Goal: Communication & Community: Answer question/provide support

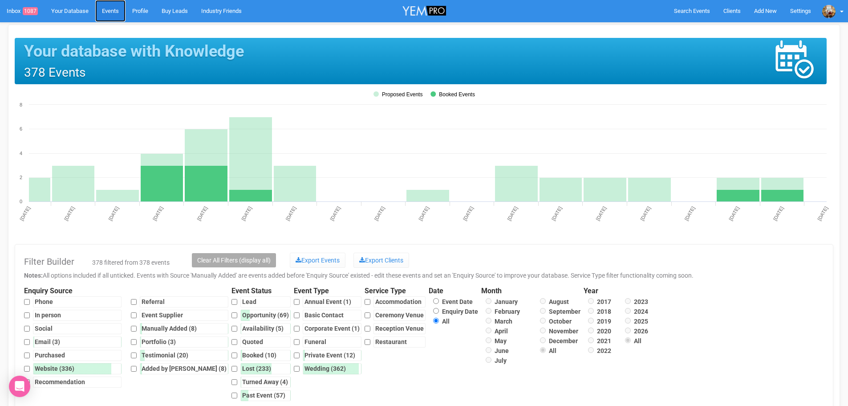
click at [114, 8] on link "Events" at bounding box center [110, 11] width 30 height 22
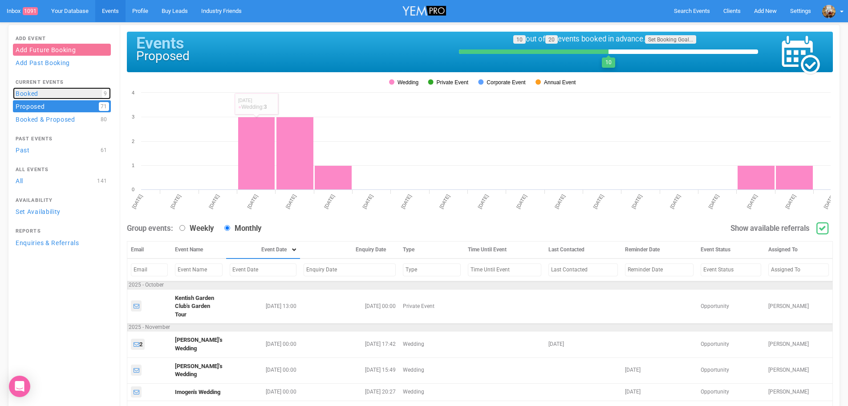
click at [32, 90] on link "Booked 9" at bounding box center [62, 93] width 98 height 12
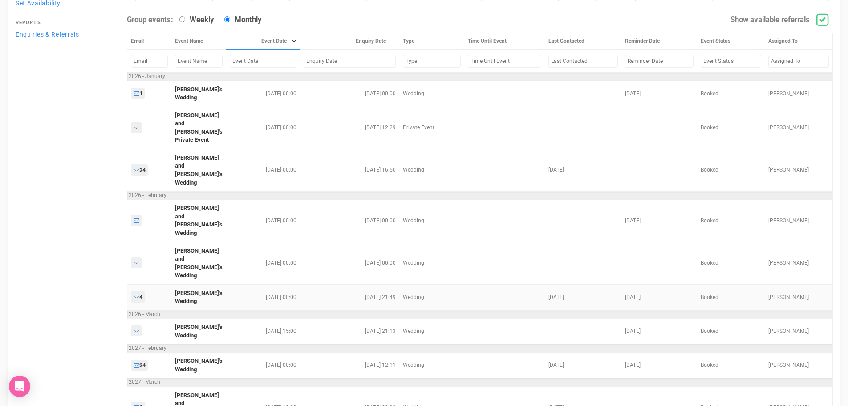
scroll to position [222, 0]
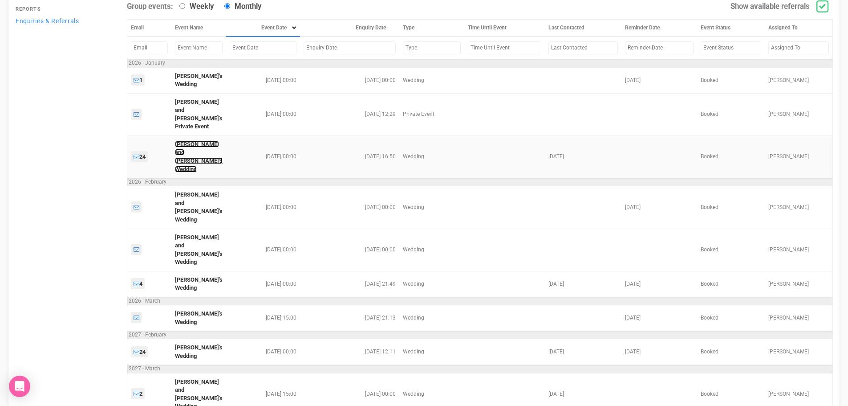
click at [193, 141] on link "[PERSON_NAME] and [PERSON_NAME]'s Wedding" at bounding box center [199, 157] width 48 height 32
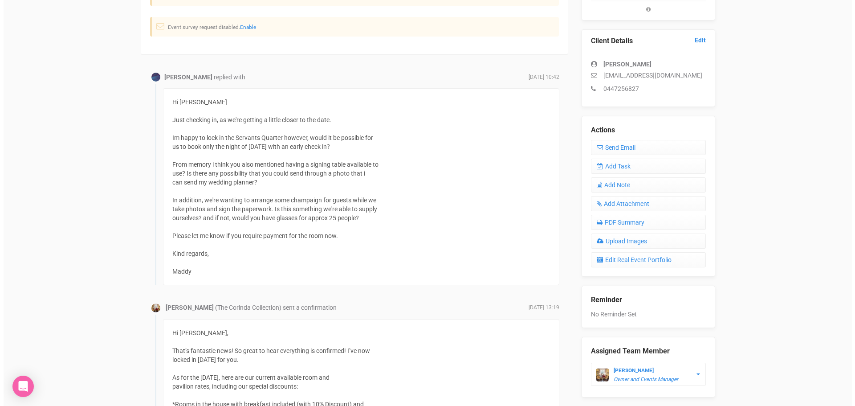
scroll to position [223, 0]
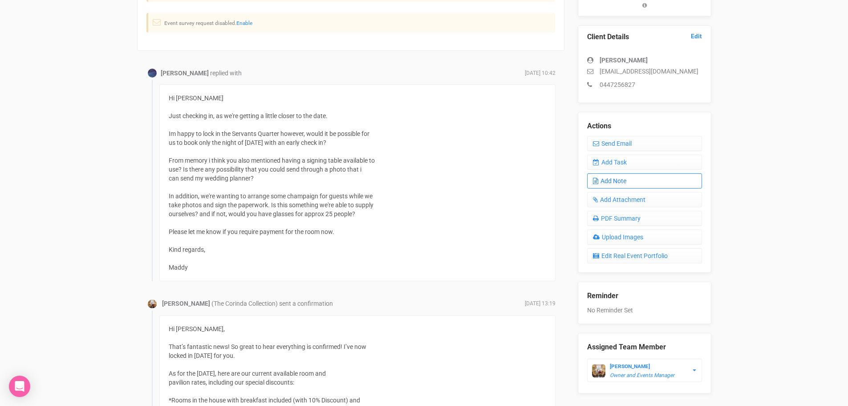
click at [625, 183] on link "Add Note" at bounding box center [644, 180] width 115 height 15
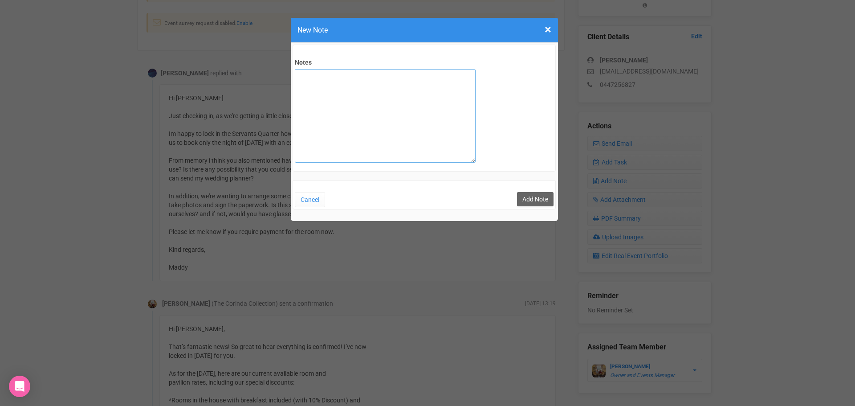
click at [360, 104] on textarea "Notes" at bounding box center [385, 116] width 181 height 94
paste textarea "[PERSON_NAME] here - I'm the owner of [PERSON_NAME] and I've arranged all the w…"
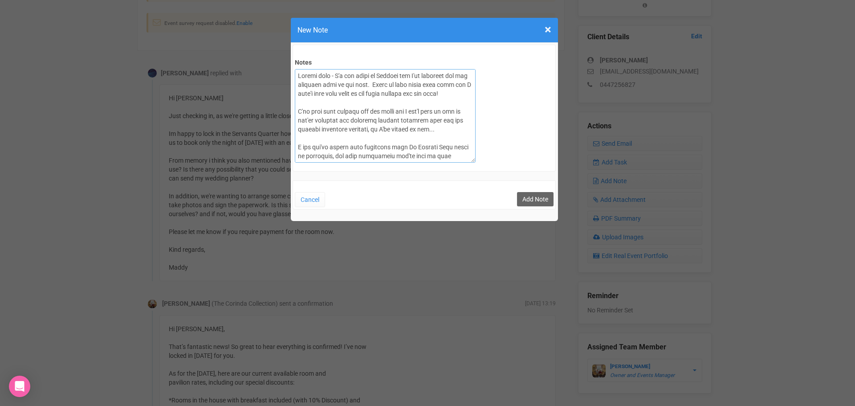
scroll to position [122, 0]
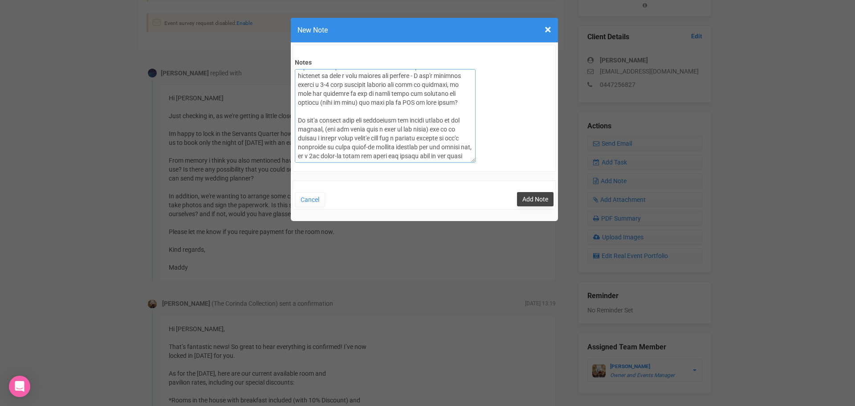
type textarea "[PERSON_NAME] here - I'm the owner of [PERSON_NAME] and I've arranged all the w…"
click at [532, 196] on button "Add Note" at bounding box center [535, 199] width 37 height 14
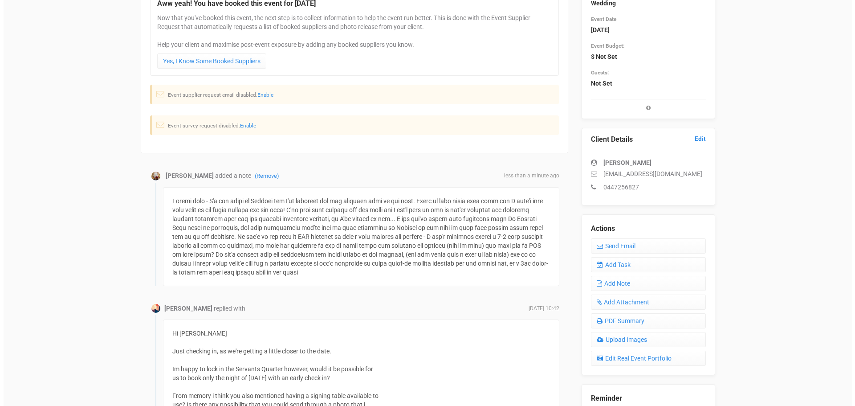
scroll to position [134, 0]
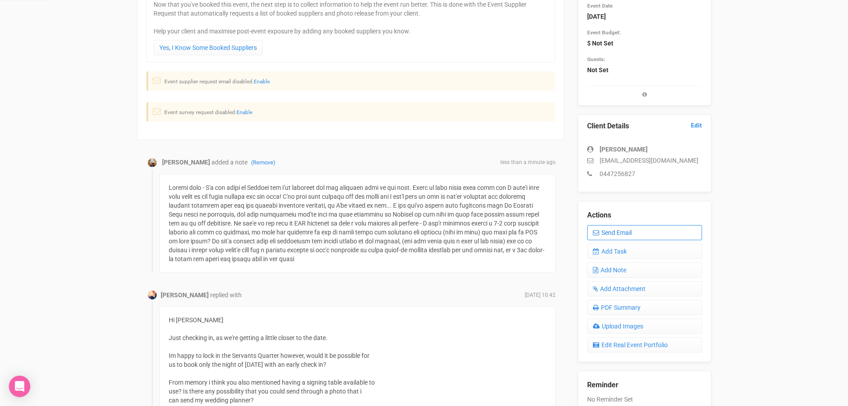
click at [620, 232] on link "Send Email" at bounding box center [644, 232] width 115 height 15
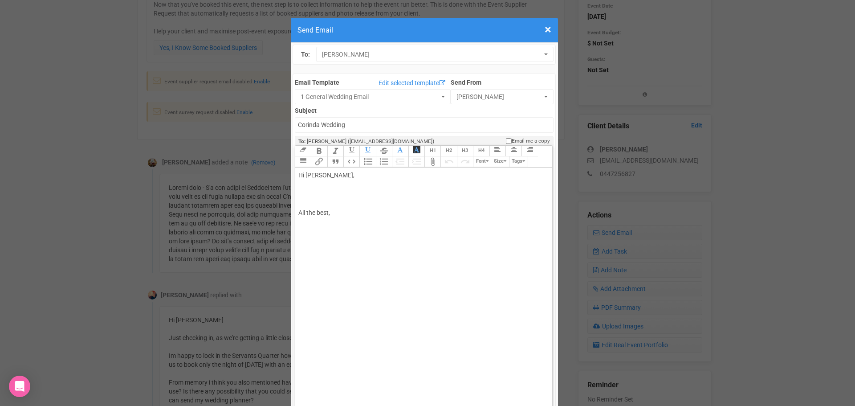
click at [378, 171] on div "Hi Madeline, All the best," at bounding box center [422, 213] width 248 height 84
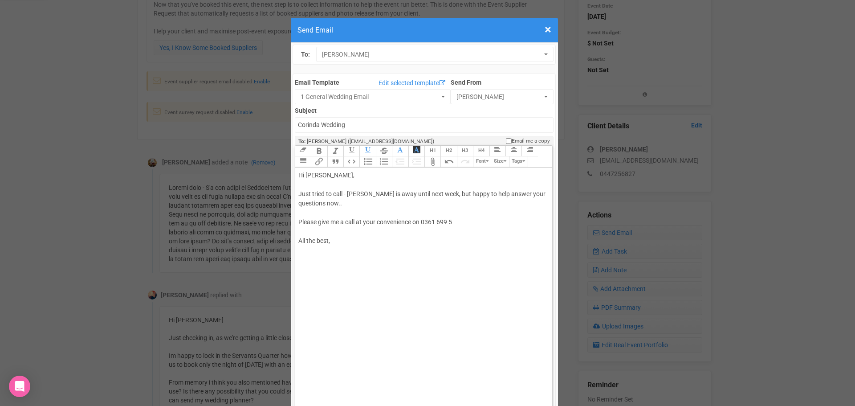
type trix-editor "<div>Hi Madeline,<br><br>Just tried to call - Kayze is away until next week, bu…"
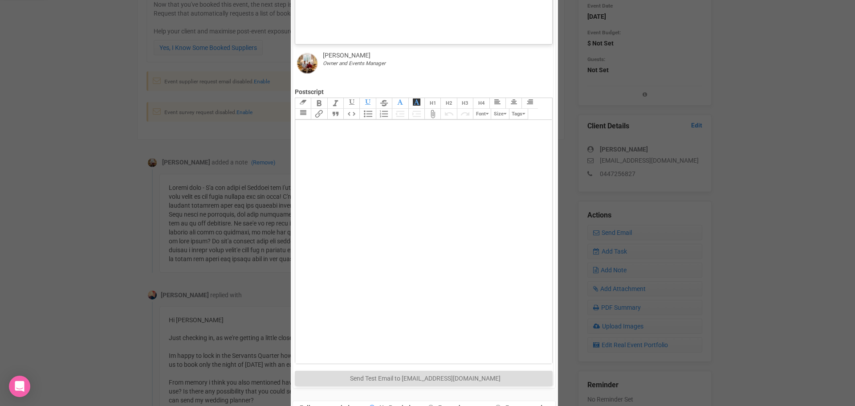
scroll to position [398, 0]
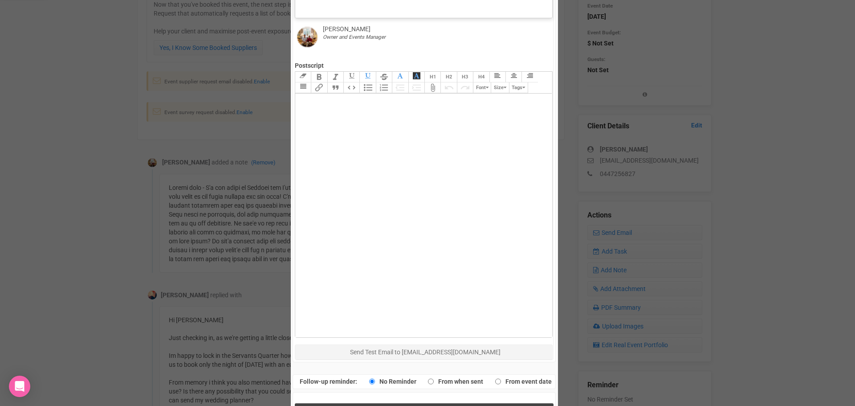
click at [451, 403] on button "Send Response" at bounding box center [424, 412] width 259 height 18
